Goal: Find specific page/section: Find specific page/section

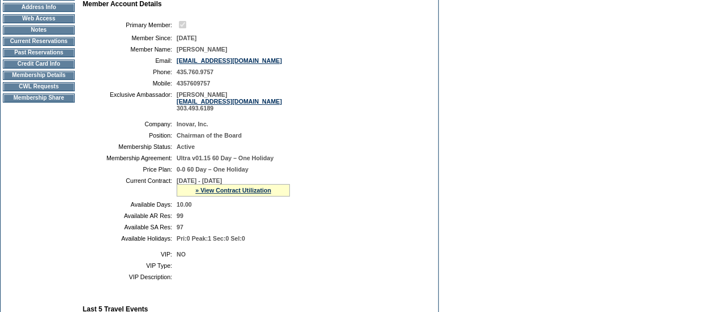
scroll to position [139, 0]
click at [60, 79] on td "Membership Details" at bounding box center [39, 75] width 72 height 9
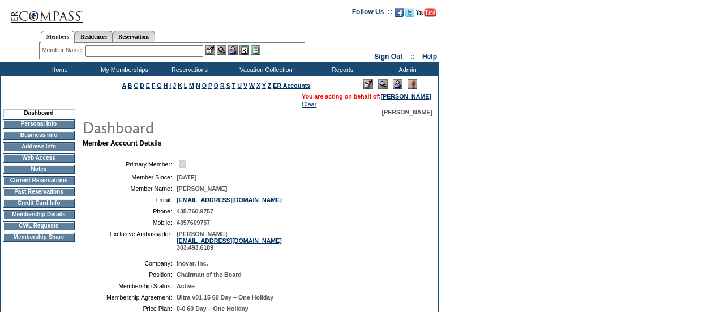
scroll to position [138, 0]
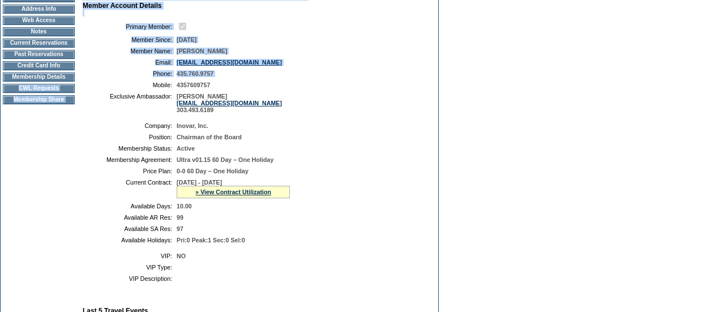
drag, startPoint x: 0, startPoint y: 0, endPoint x: 56, endPoint y: 88, distance: 104.1
click at [57, 93] on td "CWL Requests" at bounding box center [39, 88] width 72 height 9
